Goal: Information Seeking & Learning: Check status

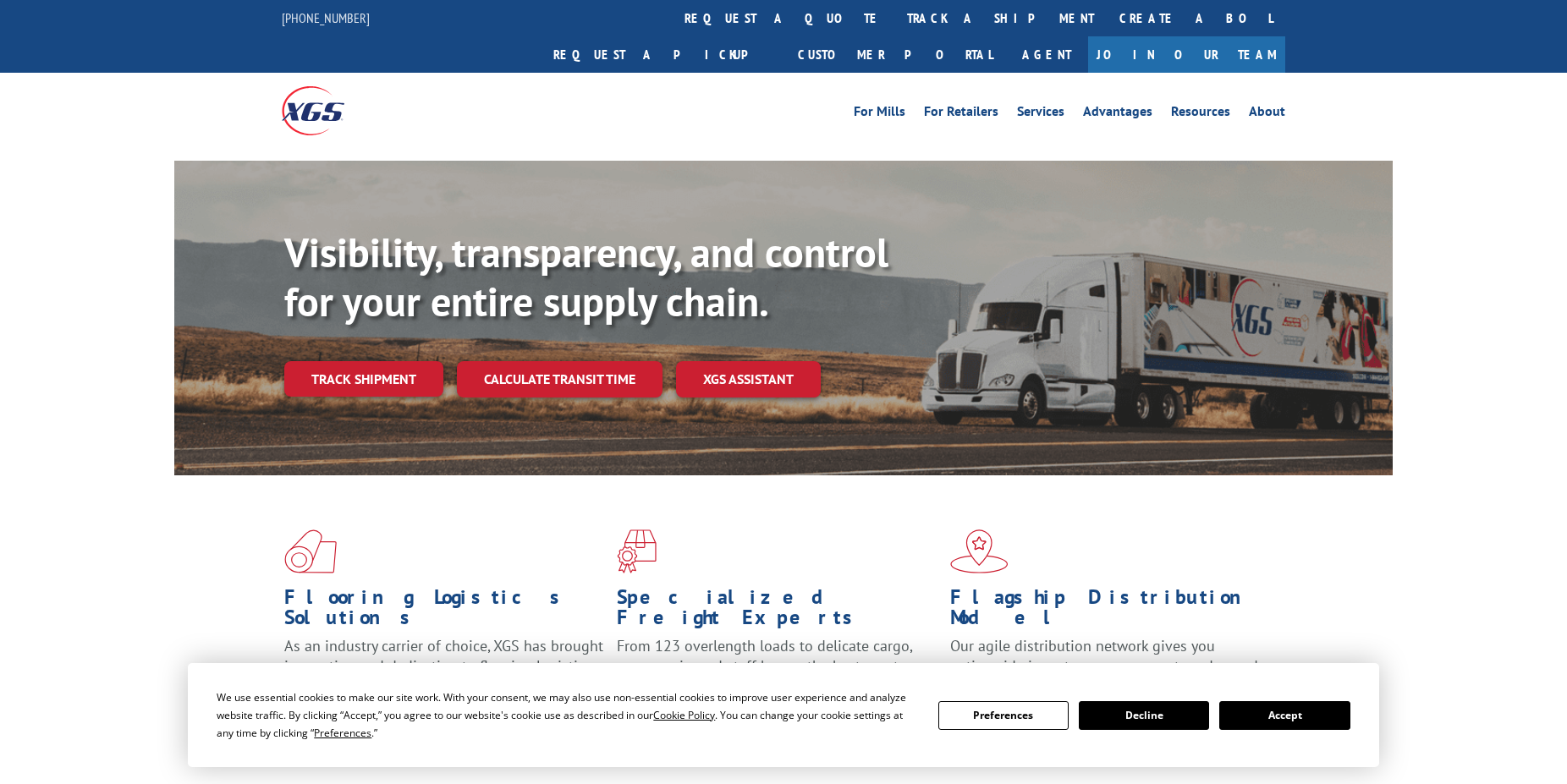
click at [894, 21] on link "track a shipment" at bounding box center [1000, 18] width 213 height 37
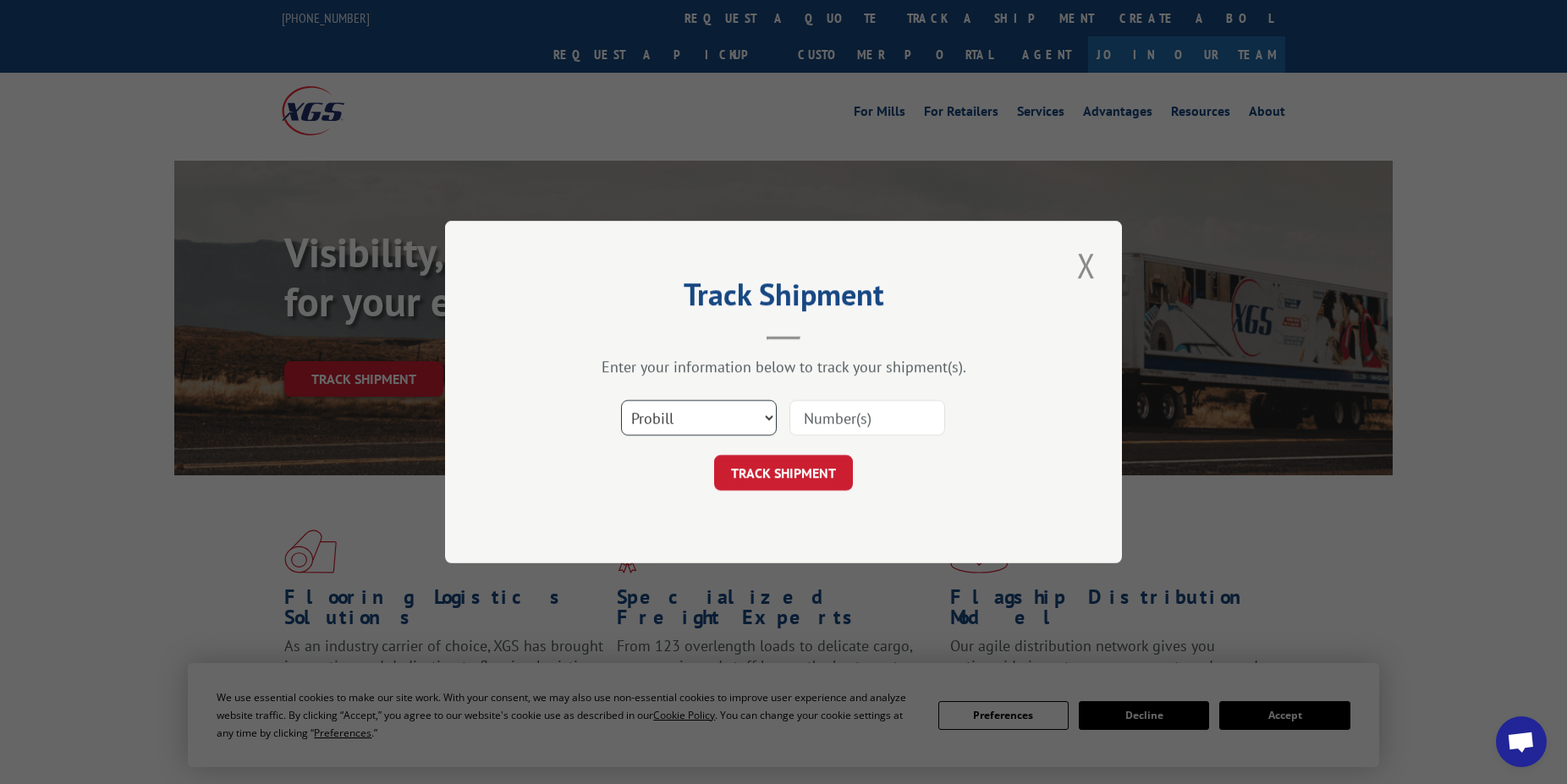
click at [621, 400] on select "Select category... Probill BOL PO" at bounding box center [699, 418] width 155 height 36
select select "bol"
click option "BOL" at bounding box center [0, 0] width 0 height 0
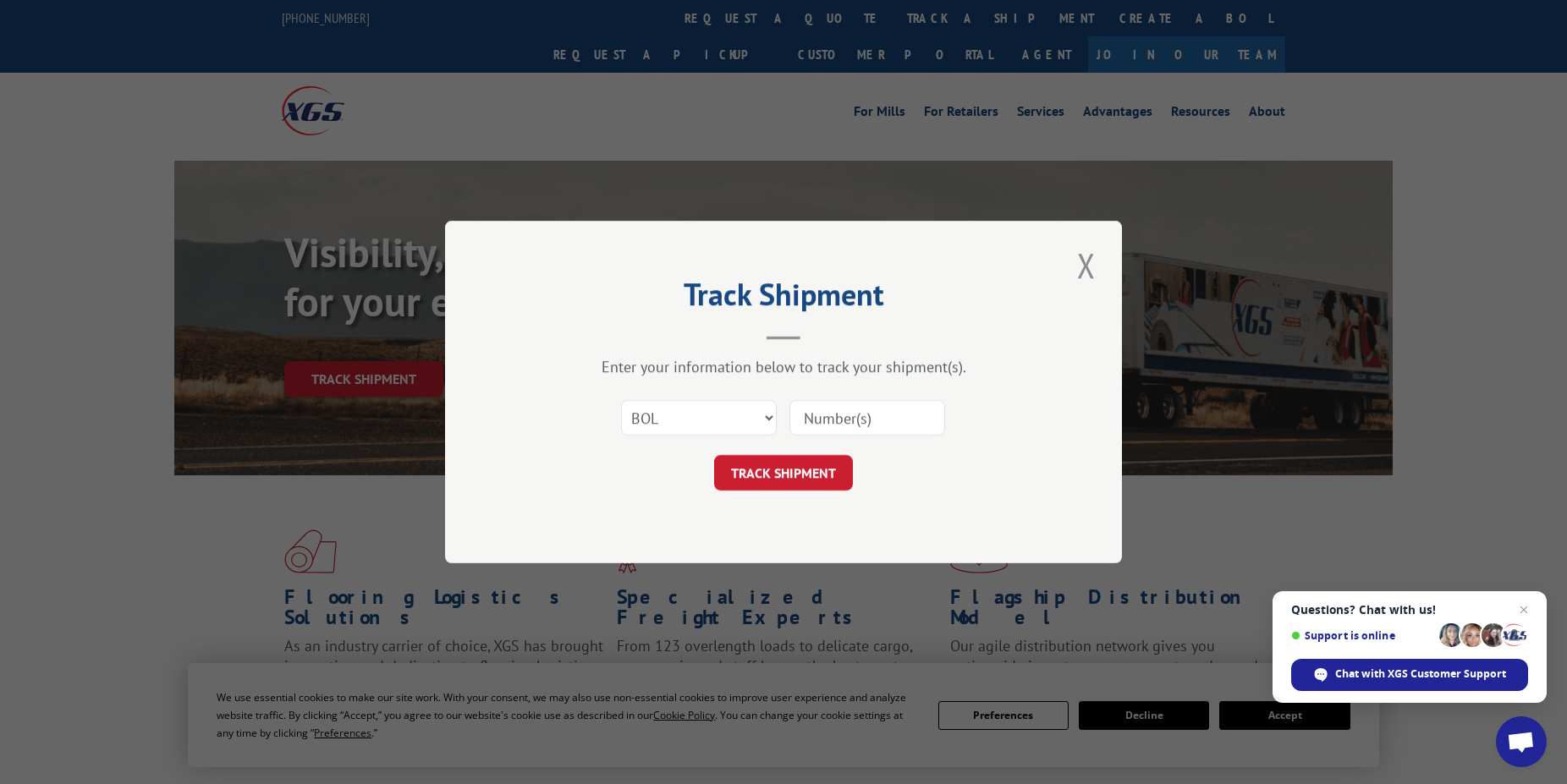
click at [853, 405] on input at bounding box center [867, 418] width 155 height 36
type input "5964327"
click button "TRACK SHIPMENT" at bounding box center [784, 473] width 139 height 36
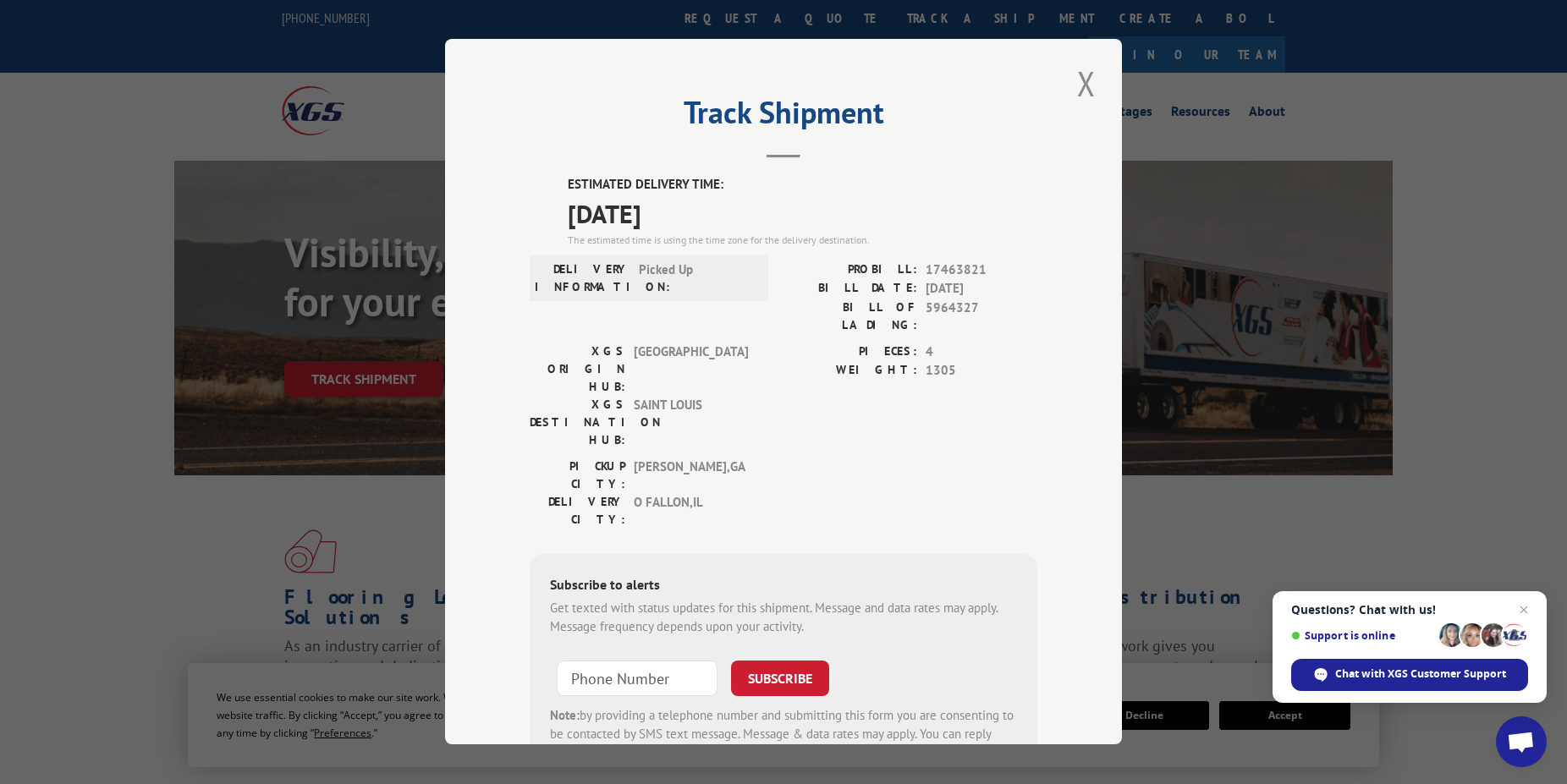
click at [1060, 84] on div "Track Shipment ESTIMATED DELIVERY TIME: [DATE] The estimated time is using the …" at bounding box center [784, 392] width 677 height 706
click at [1072, 84] on button "Close modal" at bounding box center [1086, 83] width 29 height 47
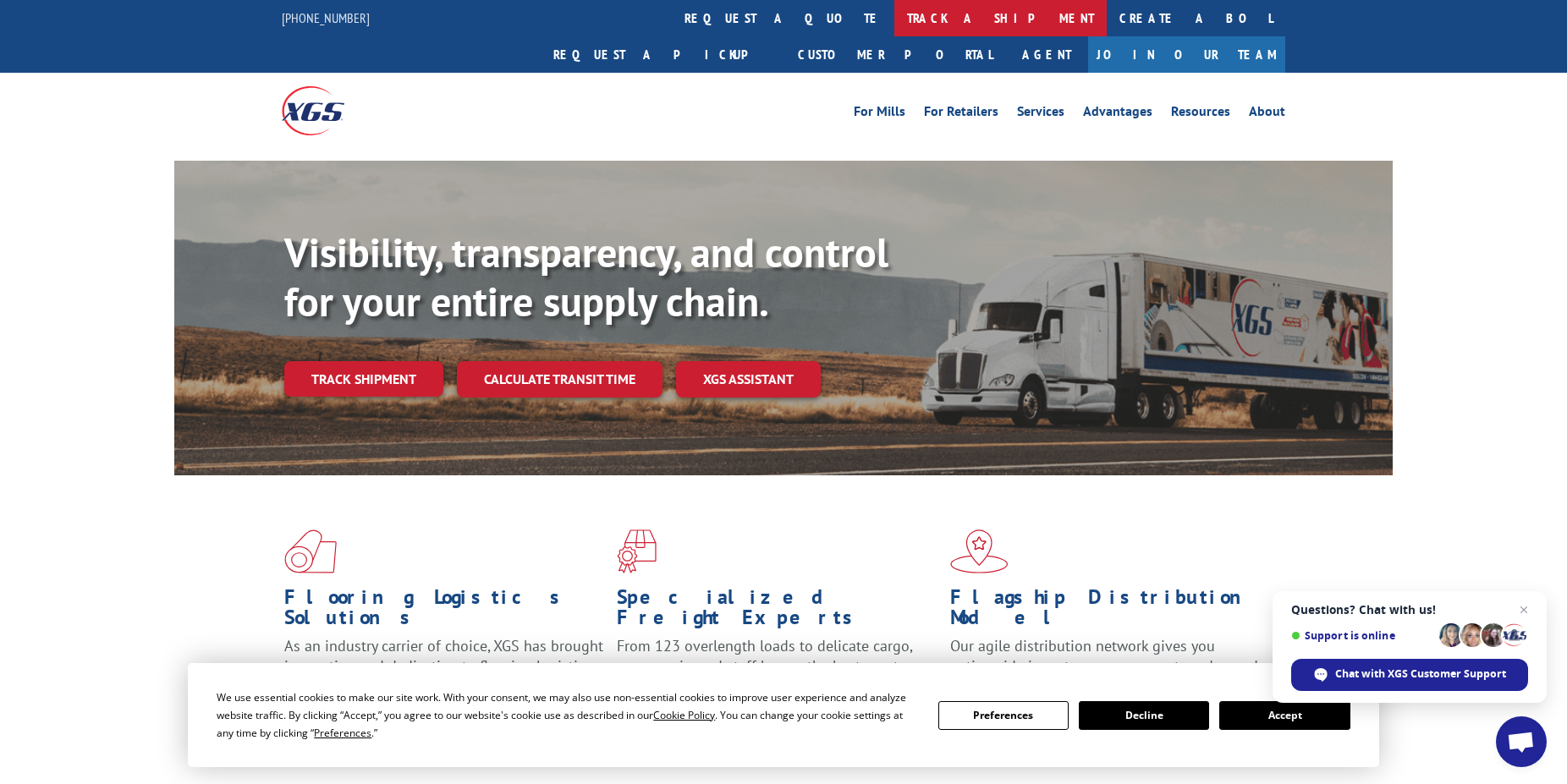
click at [894, 27] on link "track a shipment" at bounding box center [1000, 18] width 213 height 37
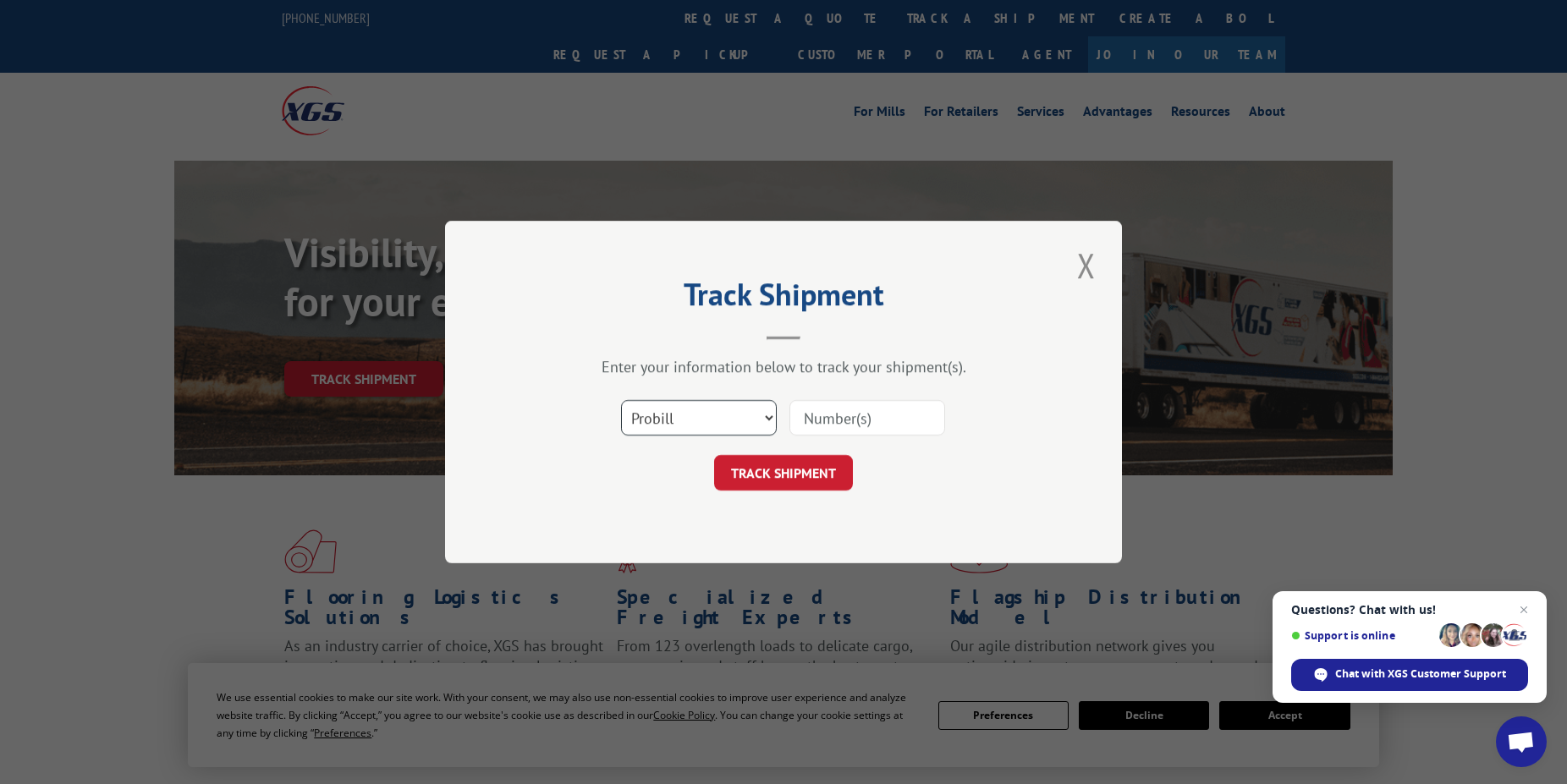
click at [621, 400] on select "Select category... Probill BOL PO" at bounding box center [699, 418] width 155 height 36
select select "bol"
click option "BOL" at bounding box center [0, 0] width 0 height 0
click at [868, 420] on input at bounding box center [867, 418] width 155 height 36
type input "5965334"
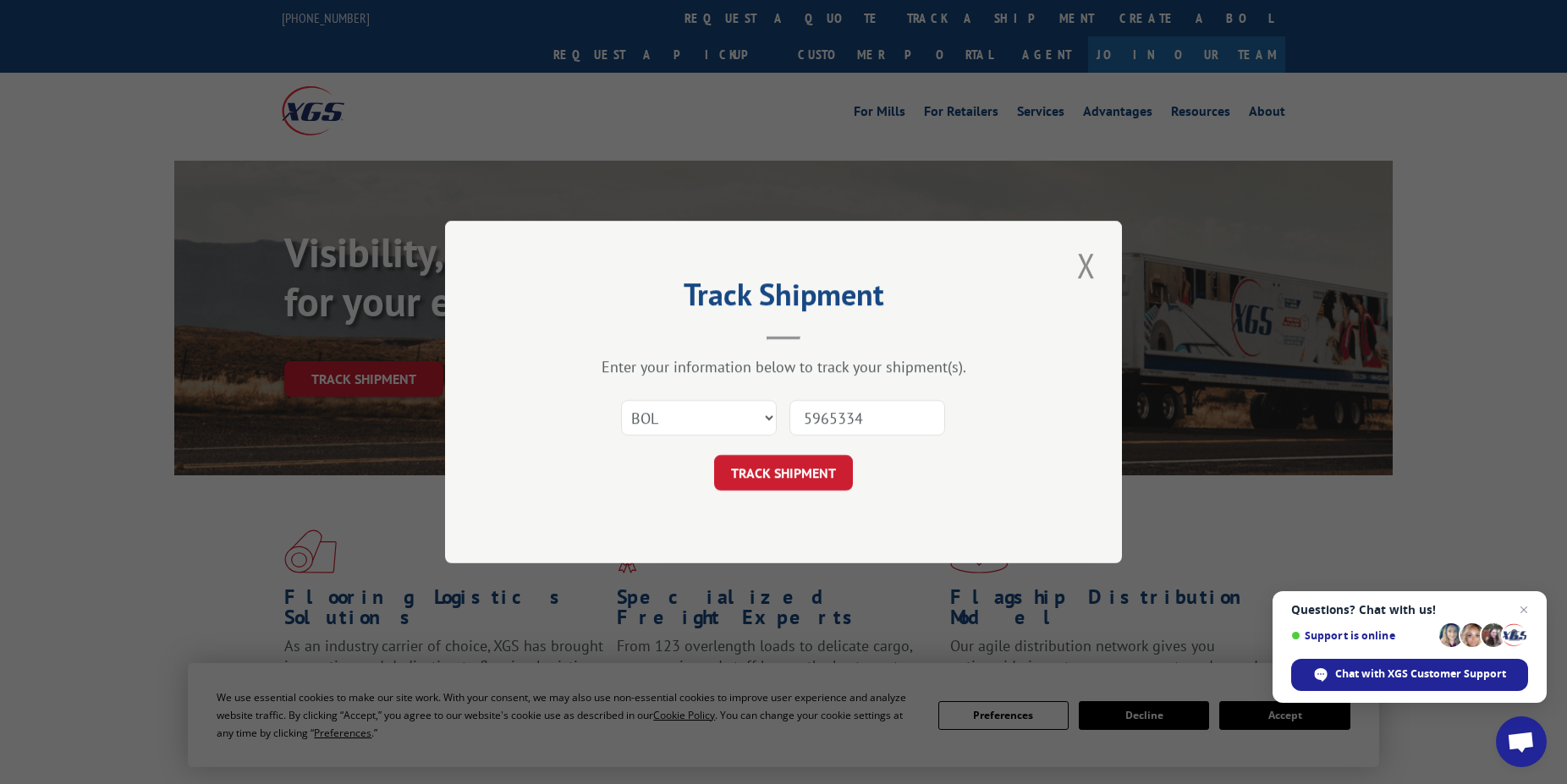
click button "TRACK SHIPMENT" at bounding box center [784, 473] width 139 height 36
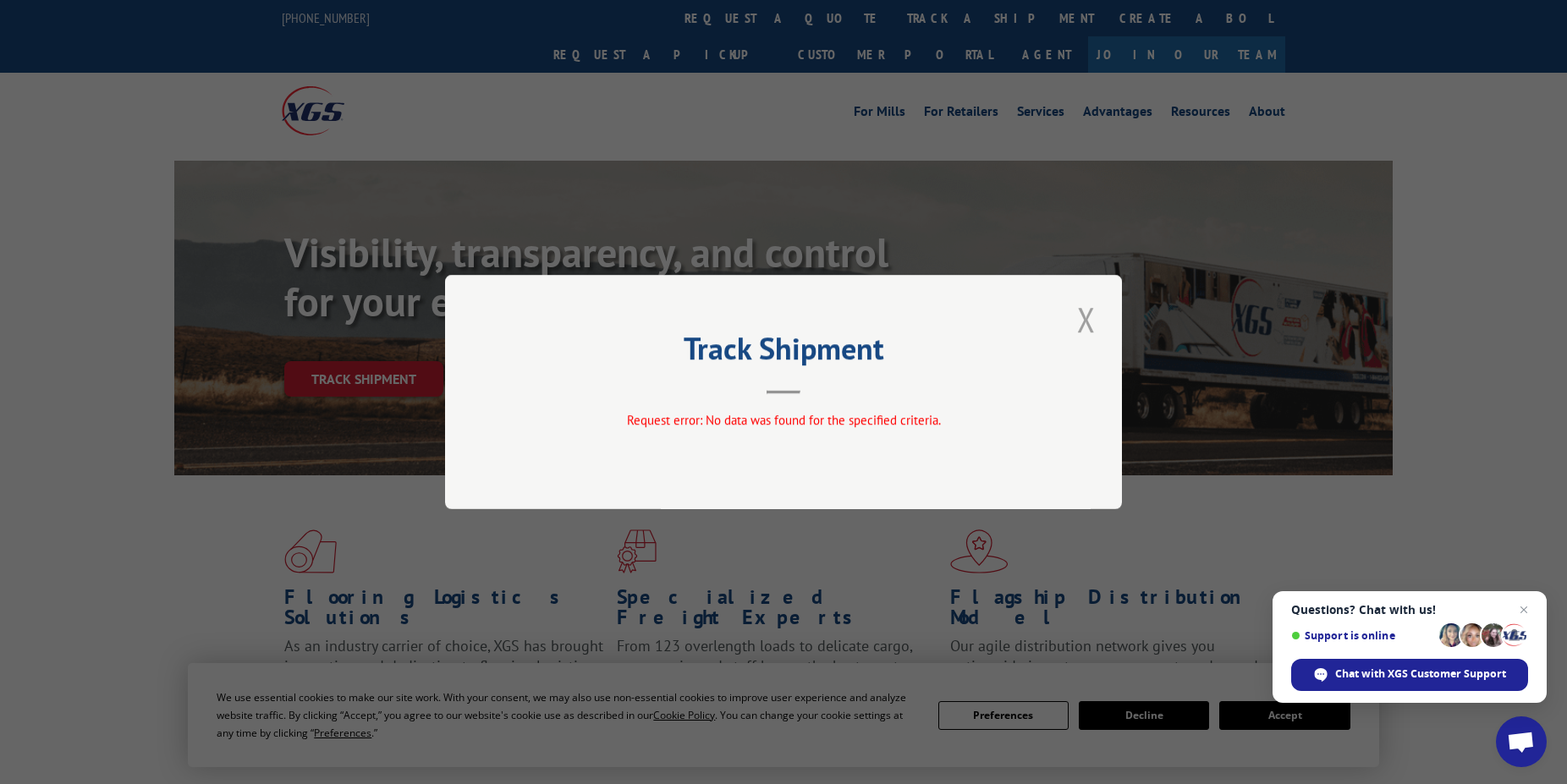
click at [1092, 323] on button "Close modal" at bounding box center [1086, 319] width 29 height 47
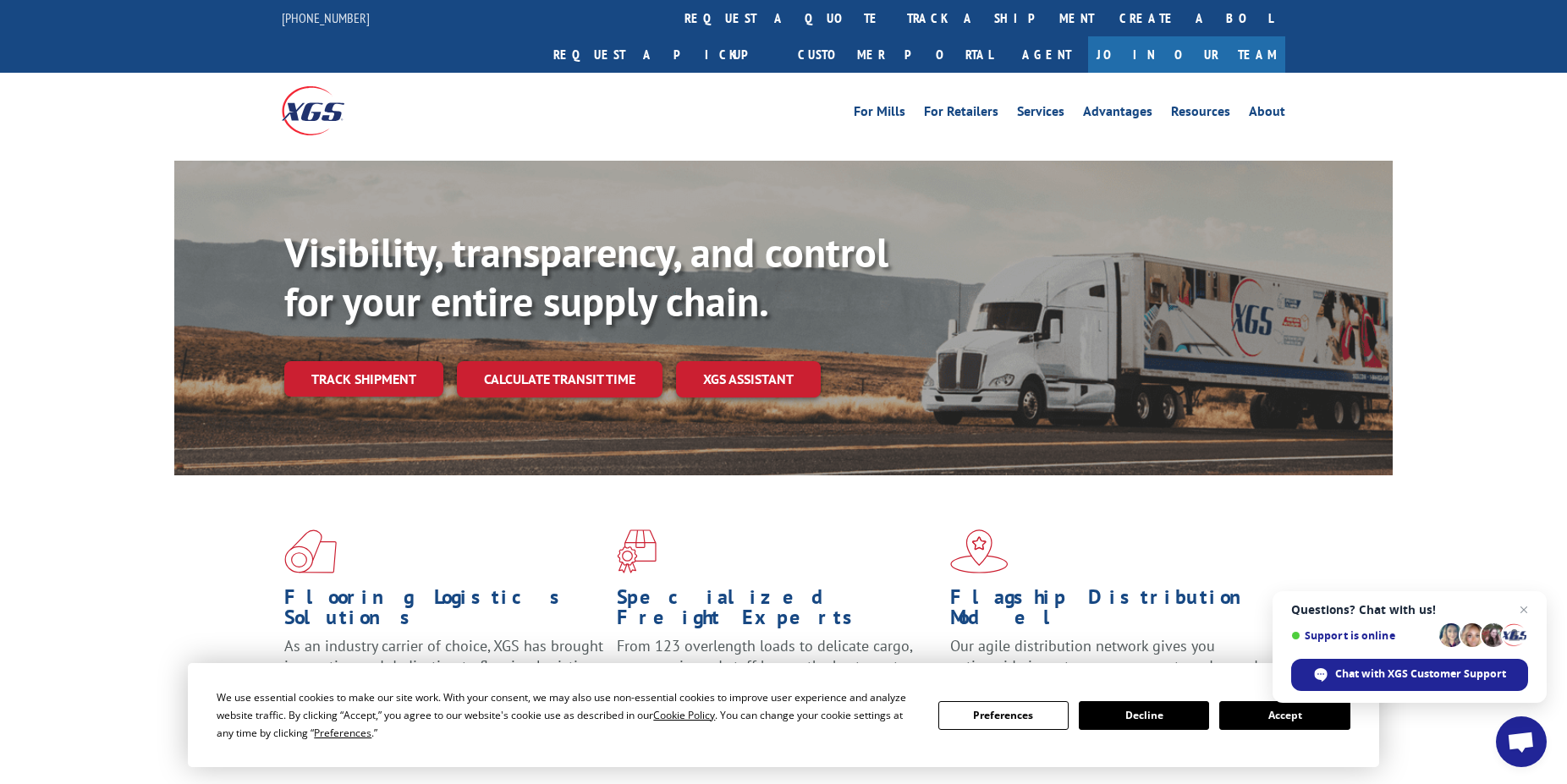
drag, startPoint x: 733, startPoint y: 15, endPoint x: 736, endPoint y: 63, distance: 48.1
click at [894, 18] on link "track a shipment" at bounding box center [1000, 18] width 213 height 37
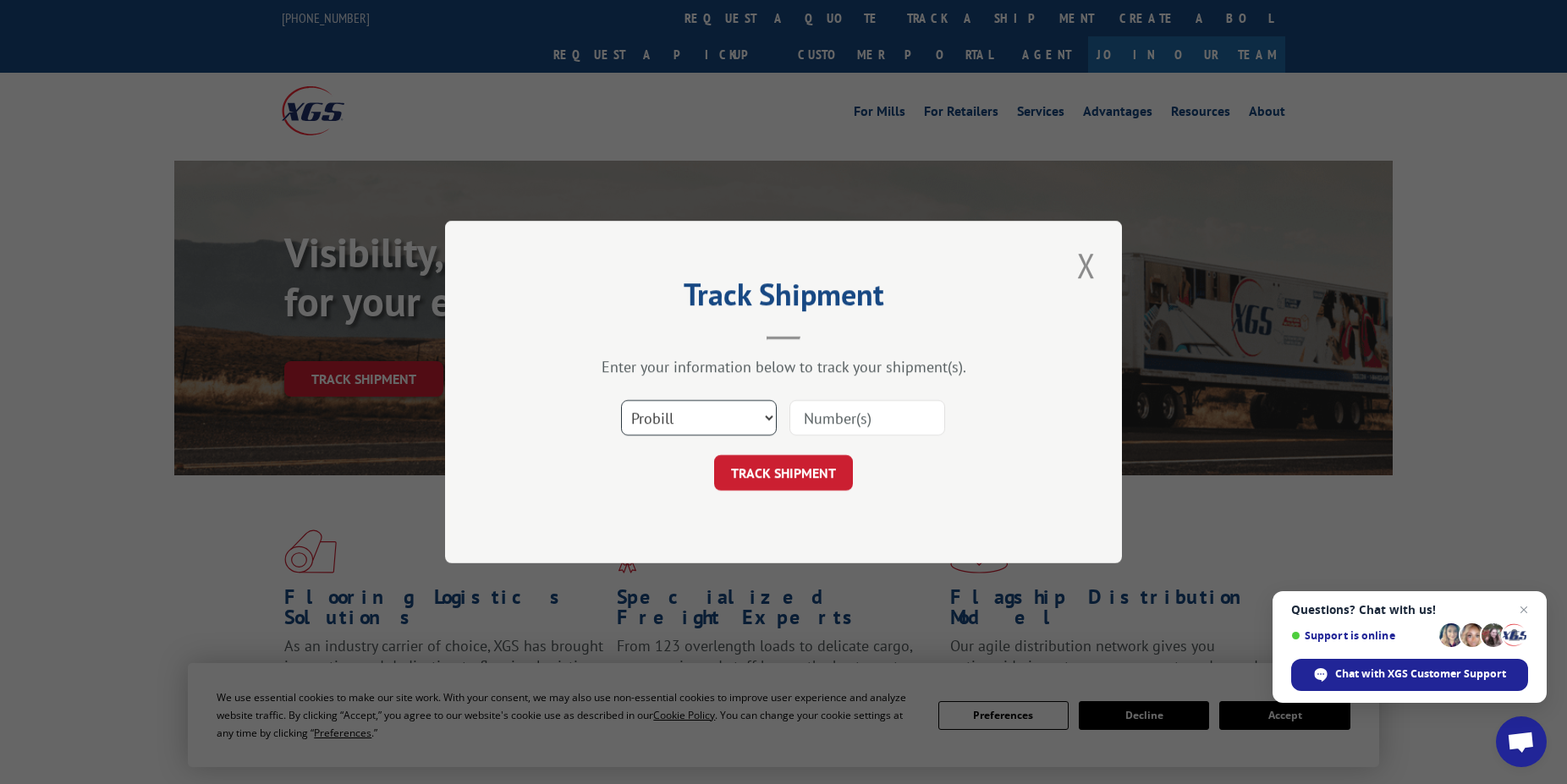
click at [621, 400] on select "Select category... Probill BOL PO" at bounding box center [699, 418] width 155 height 36
select select "bol"
click option "BOL" at bounding box center [0, 0] width 0 height 0
click at [818, 417] on input at bounding box center [867, 418] width 155 height 36
type input "5965334"
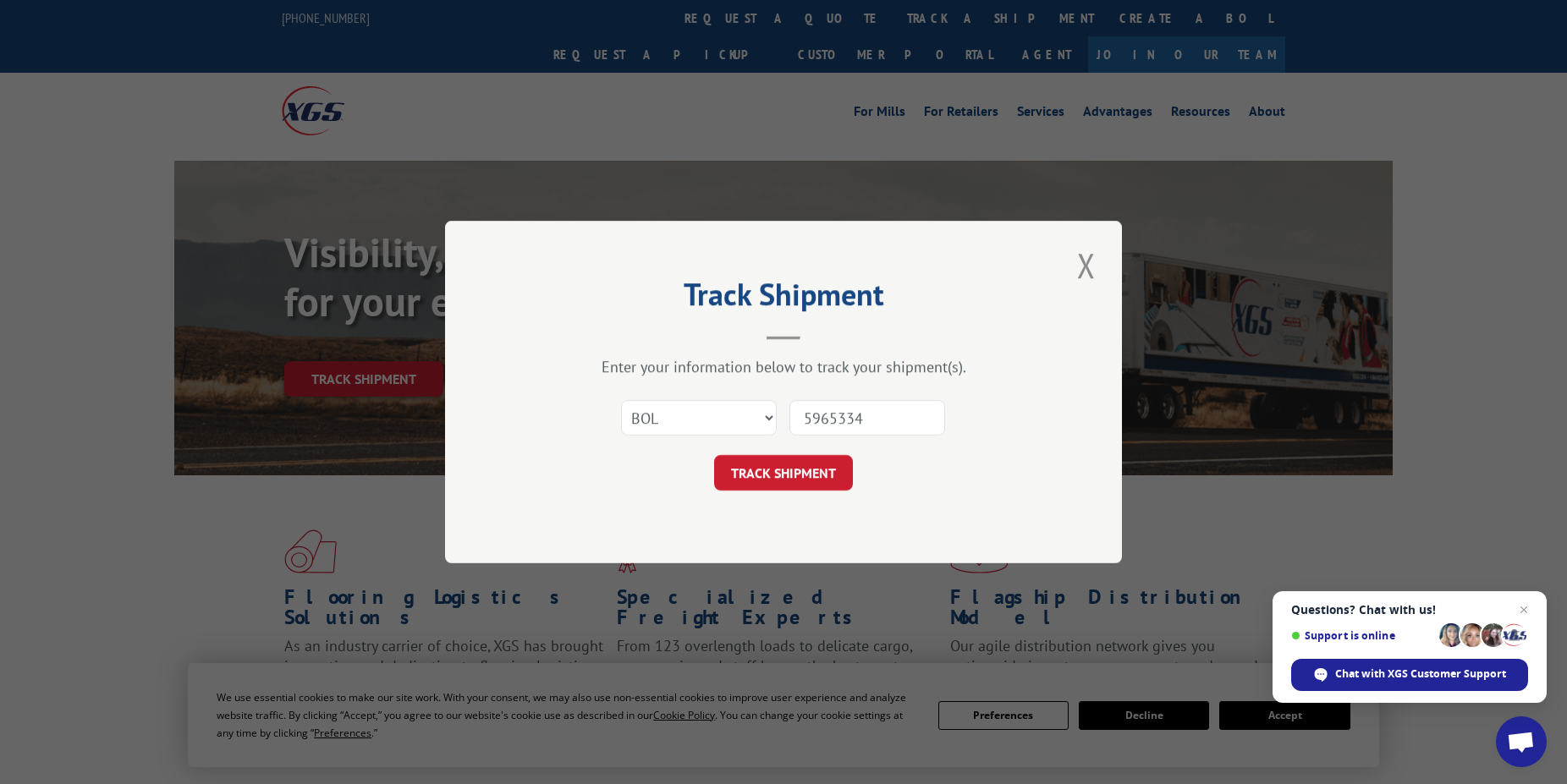
click button "TRACK SHIPMENT" at bounding box center [784, 473] width 139 height 36
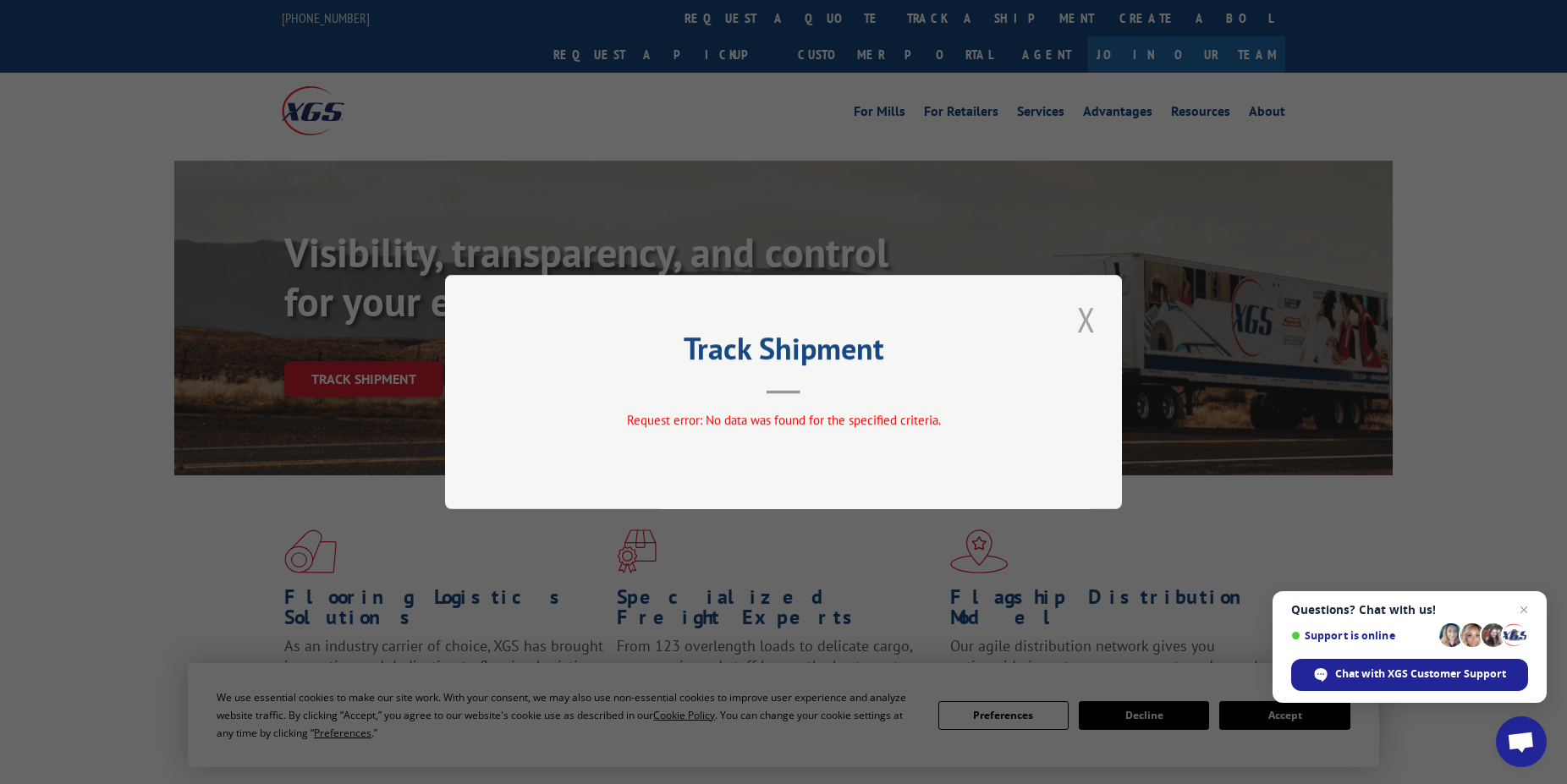
click at [1078, 317] on button "Close modal" at bounding box center [1086, 319] width 29 height 47
